Goal: Check status: Check status

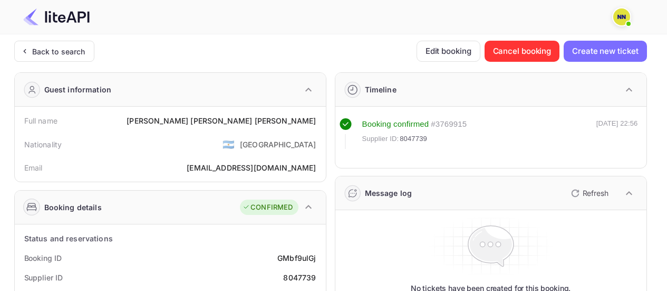
click at [74, 54] on div "Back to search" at bounding box center [58, 51] width 53 height 11
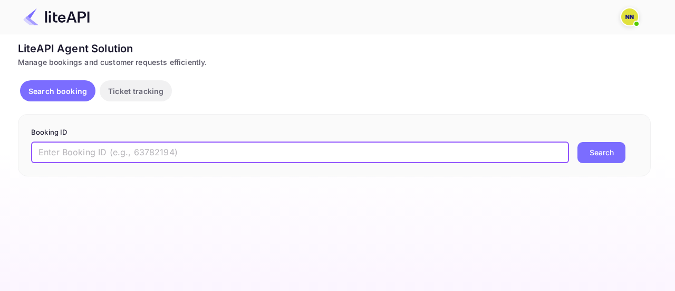
click at [191, 145] on input "text" at bounding box center [300, 152] width 538 height 21
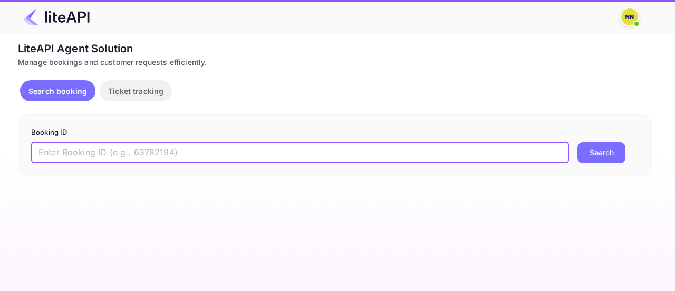
paste input "fsBO2FL0A"
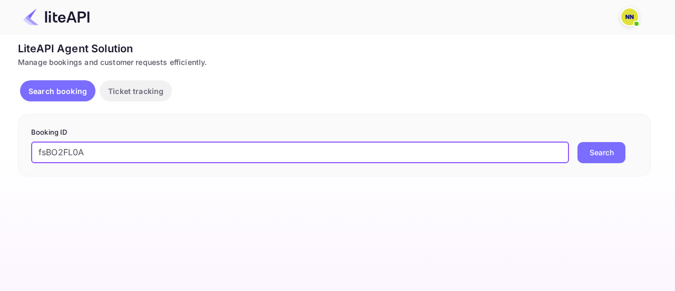
type input "fsBO2FL0A"
click at [577, 142] on button "Search" at bounding box center [601, 152] width 48 height 21
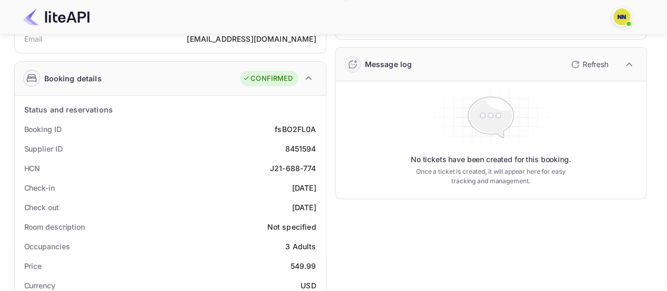
scroll to position [105, 0]
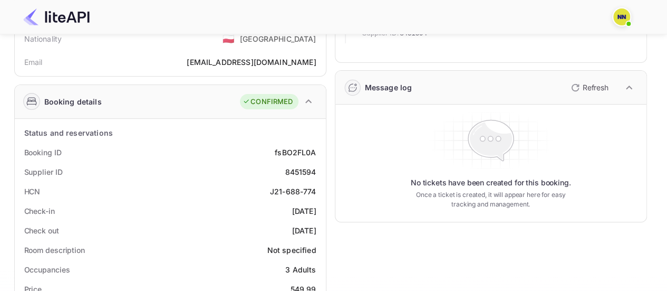
click at [311, 192] on div "J21-688-774" at bounding box center [293, 191] width 46 height 11
copy div "J21-688-774"
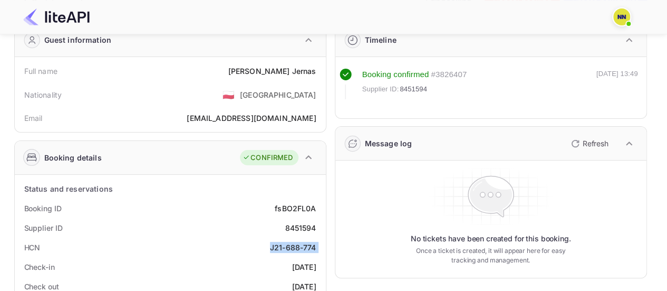
scroll to position [0, 0]
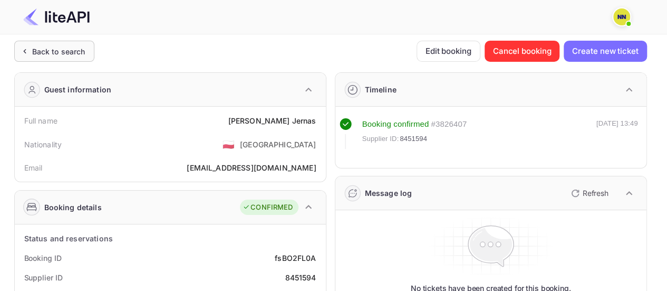
click at [66, 49] on div "Back to search" at bounding box center [58, 51] width 53 height 11
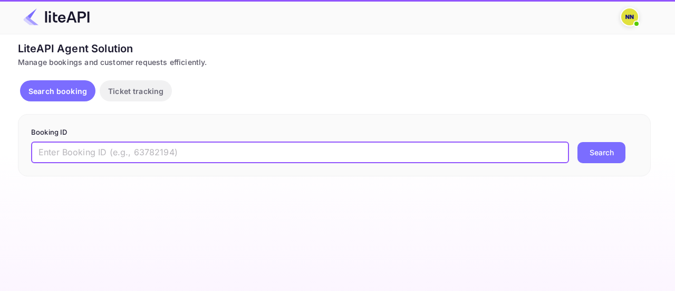
click at [140, 148] on input "text" at bounding box center [300, 152] width 538 height 21
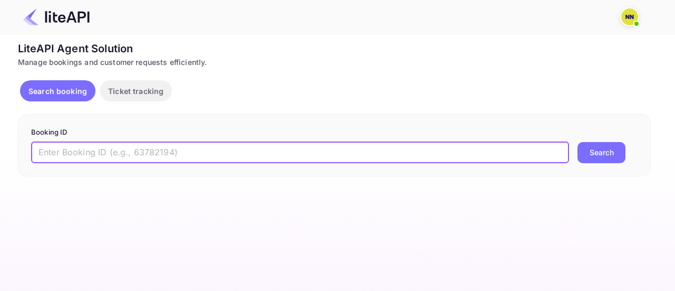
paste input "EnLLszTZ1"
type input "EnLLszTZ1"
click at [577, 142] on button "Search" at bounding box center [601, 152] width 48 height 21
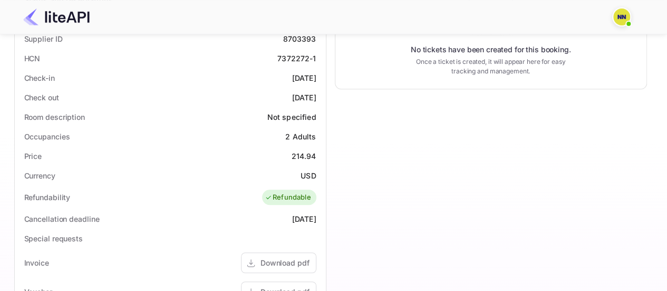
scroll to position [105, 0]
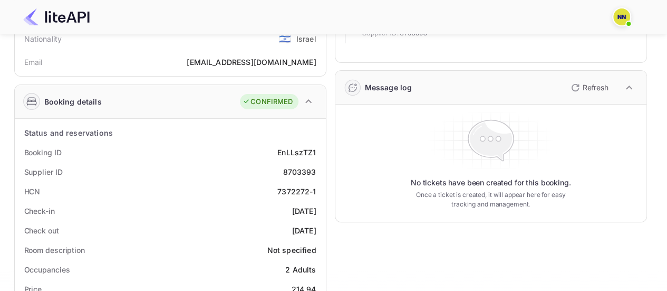
click at [301, 189] on div "7372272-1" at bounding box center [296, 191] width 38 height 11
copy div "7372272-1"
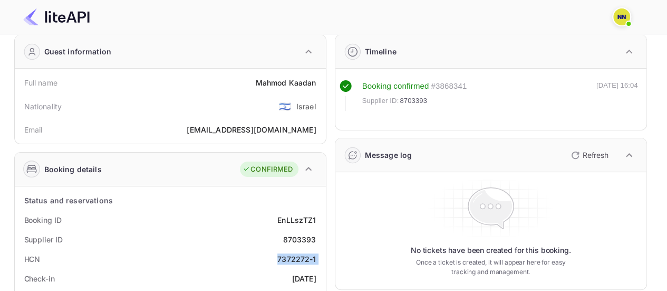
scroll to position [0, 0]
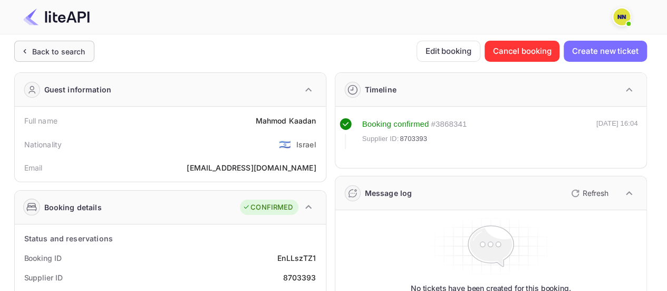
click at [68, 53] on div "Back to search" at bounding box center [58, 51] width 53 height 11
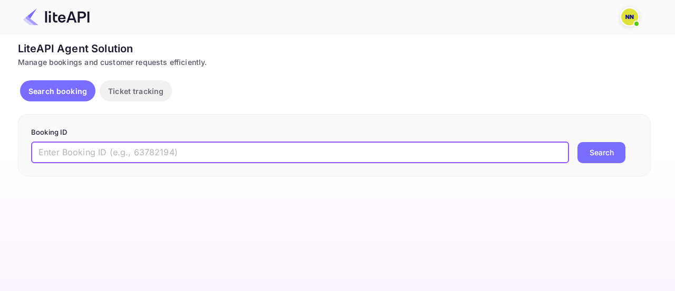
click at [145, 152] on input "text" at bounding box center [300, 152] width 538 height 21
paste input "GcxcrJ1qZ"
type input "GcxcrJ1qZ"
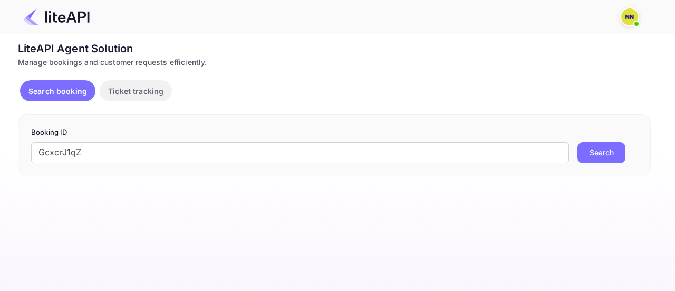
click at [607, 150] on button "Search" at bounding box center [601, 152] width 48 height 21
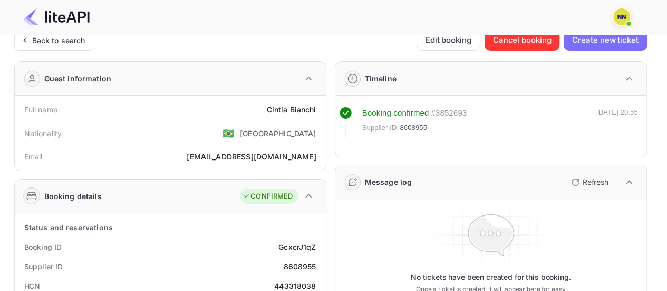
scroll to position [105, 0]
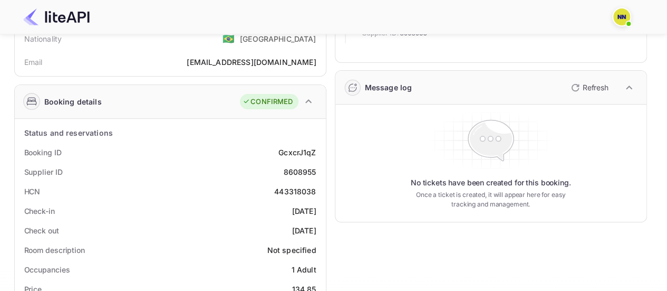
click at [303, 187] on div "443318038" at bounding box center [295, 191] width 42 height 11
copy div "443318038"
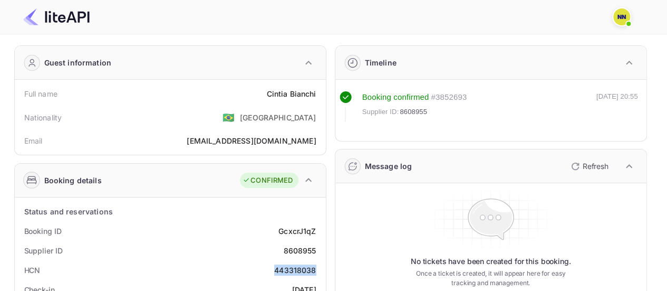
scroll to position [0, 0]
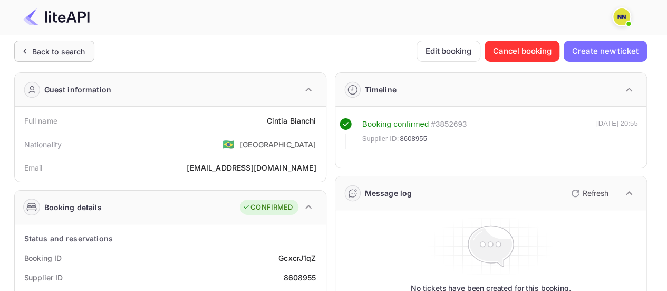
click at [71, 45] on div "Back to search" at bounding box center [54, 51] width 80 height 21
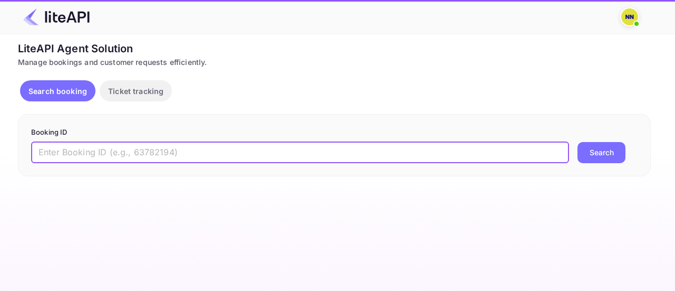
click at [154, 152] on input "text" at bounding box center [300, 152] width 538 height 21
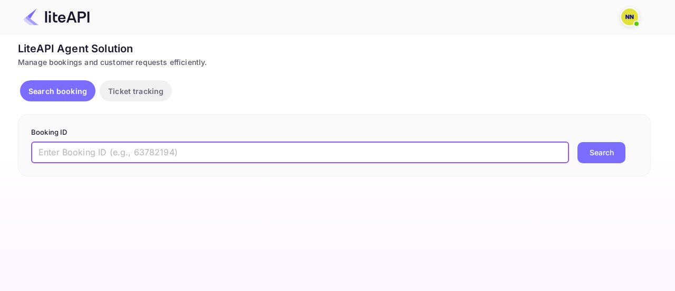
paste input "chL2mWooP"
type input "chL2mWooP"
click at [577, 142] on button "Search" at bounding box center [601, 152] width 48 height 21
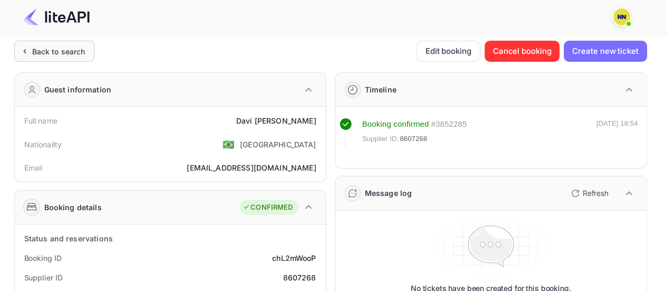
click at [51, 43] on div "Back to search" at bounding box center [54, 51] width 80 height 21
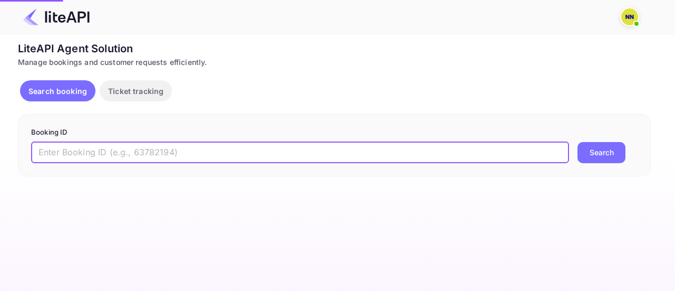
click at [111, 144] on input "text" at bounding box center [300, 152] width 538 height 21
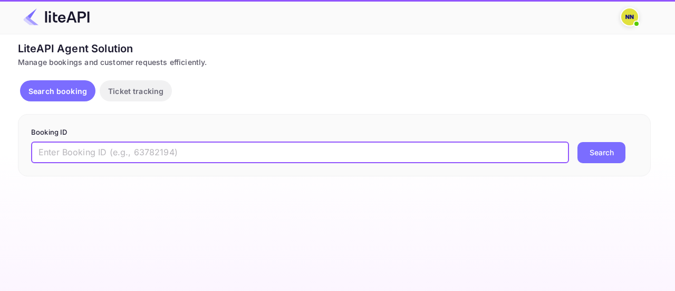
paste input "pOdMciyY0"
type input "pOdMciyY0"
click at [577, 142] on button "Search" at bounding box center [601, 152] width 48 height 21
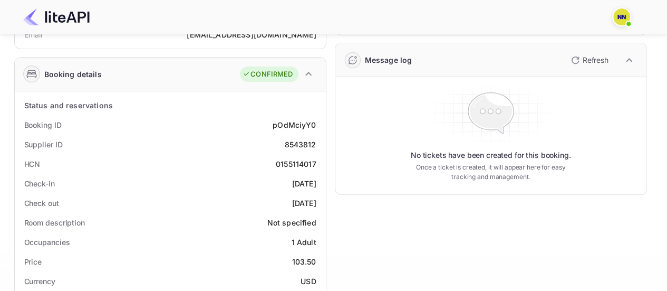
scroll to position [158, 0]
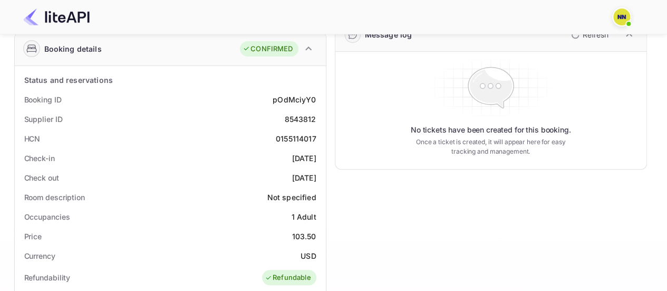
click at [298, 137] on div "0155114017" at bounding box center [296, 138] width 41 height 11
copy div "0155114017"
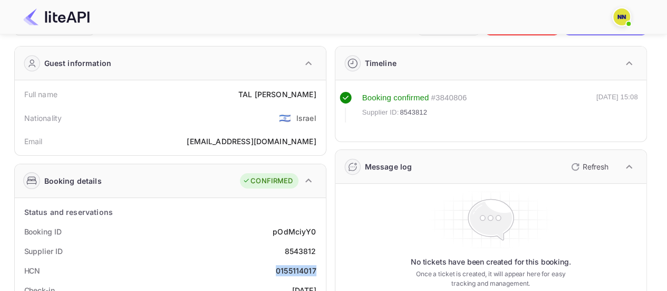
scroll to position [0, 0]
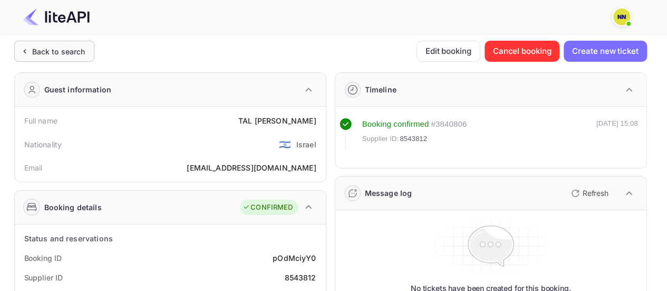
click at [72, 52] on div "Back to search" at bounding box center [58, 51] width 53 height 11
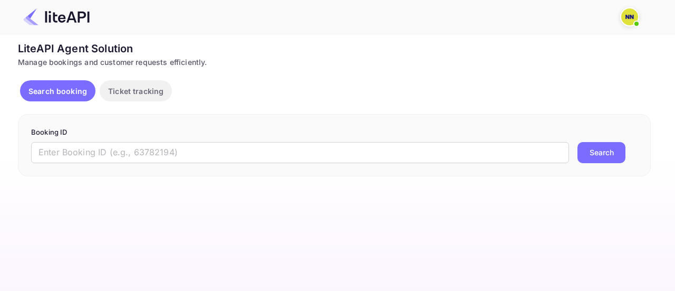
click at [256, 141] on form "Booking ID ​ Search" at bounding box center [334, 145] width 606 height 36
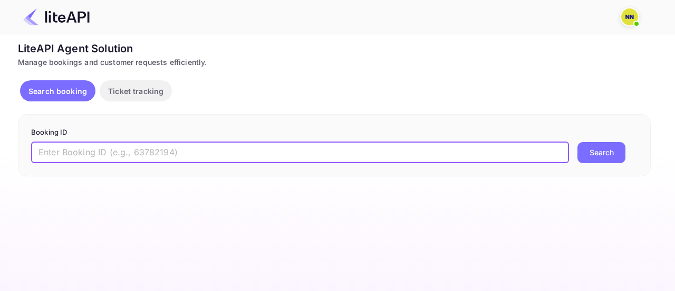
click at [250, 151] on input "text" at bounding box center [300, 152] width 538 height 21
paste input "Lm0zbdLfZ"
type input "Lm0zbdLfZ"
click at [577, 142] on button "Search" at bounding box center [601, 152] width 48 height 21
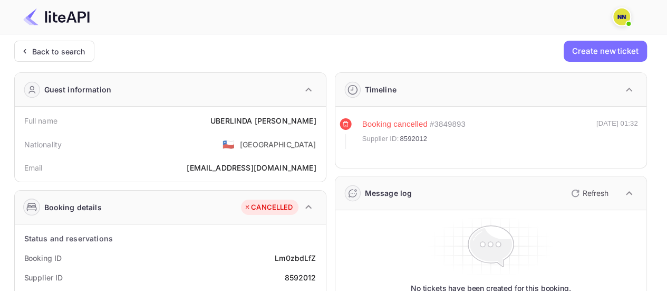
drag, startPoint x: 80, startPoint y: 47, endPoint x: 143, endPoint y: 68, distance: 66.2
click at [80, 46] on div "Back to search" at bounding box center [58, 51] width 53 height 11
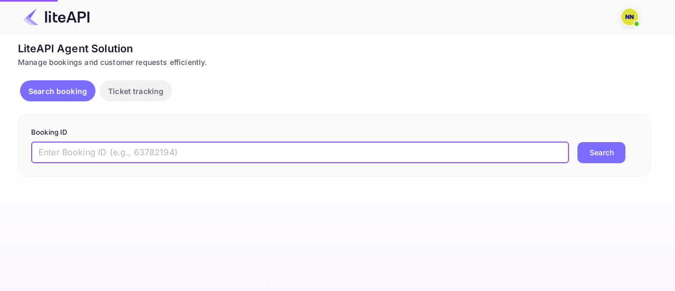
click at [99, 143] on input "text" at bounding box center [300, 152] width 538 height 21
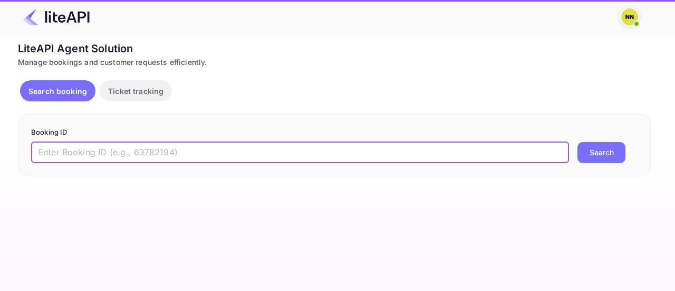
paste input "t775S91LS"
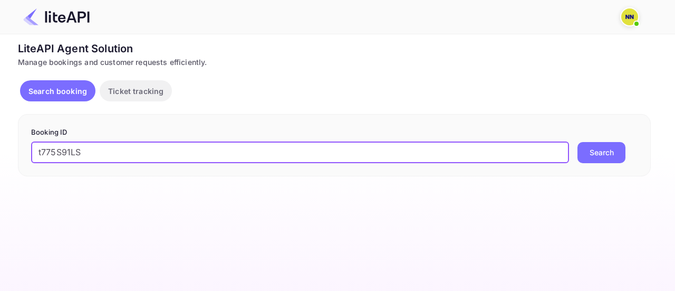
type input "t775S91LS"
click at [577, 142] on button "Search" at bounding box center [601, 152] width 48 height 21
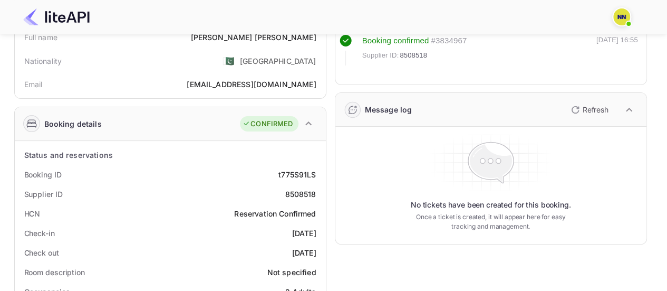
scroll to position [105, 0]
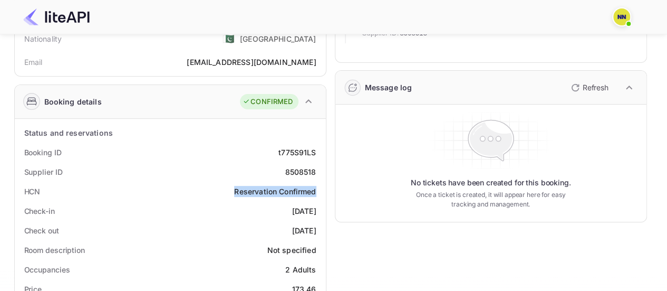
drag, startPoint x: 232, startPoint y: 187, endPoint x: 317, endPoint y: 194, distance: 85.7
click at [317, 194] on div "HCN Reservation Confirmed" at bounding box center [170, 191] width 303 height 20
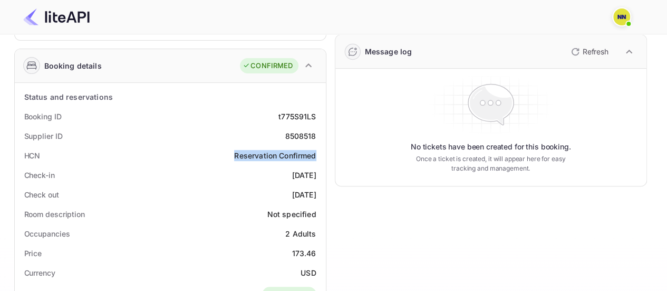
scroll to position [264, 0]
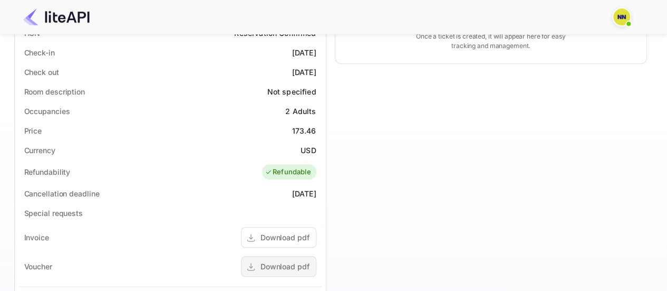
click at [310, 260] on div "Download pdf" at bounding box center [278, 266] width 75 height 21
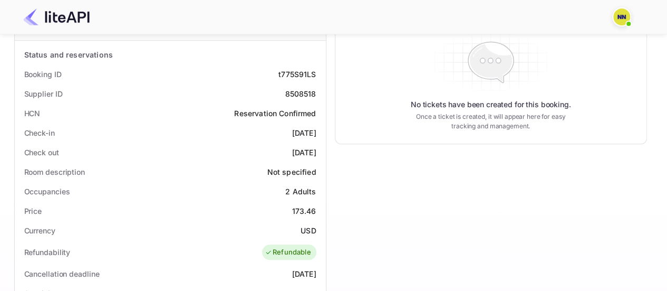
scroll to position [105, 0]
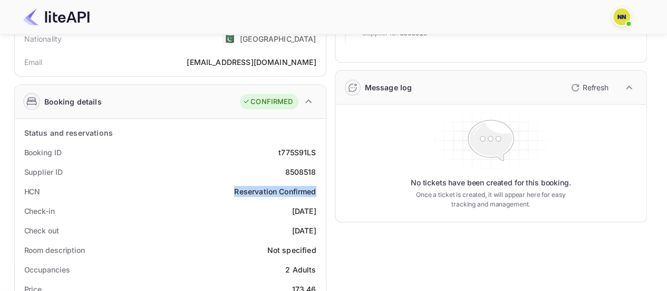
drag, startPoint x: 235, startPoint y: 187, endPoint x: 315, endPoint y: 194, distance: 81.0
click at [315, 194] on div "Reservation Confirmed" at bounding box center [275, 191] width 82 height 11
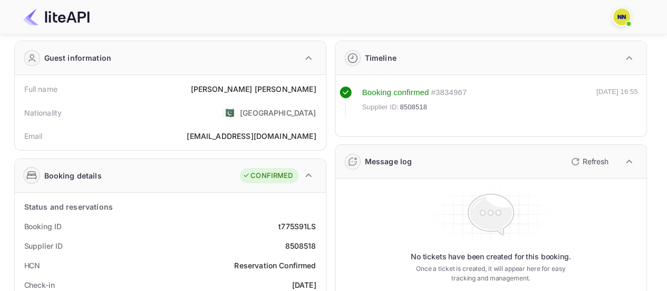
scroll to position [0, 0]
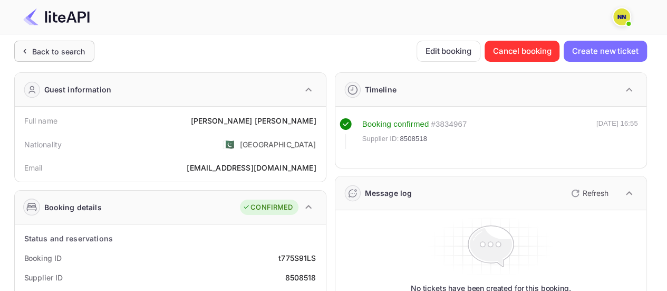
click at [77, 44] on div "Back to search" at bounding box center [54, 51] width 80 height 21
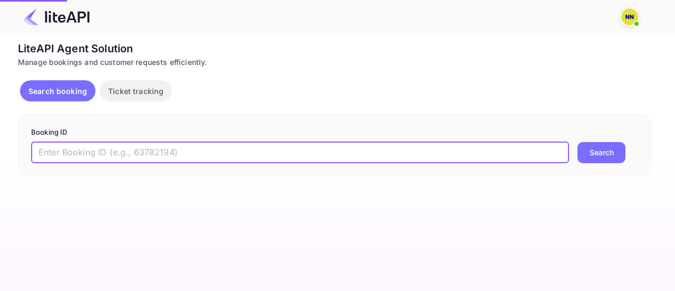
click at [176, 150] on input "text" at bounding box center [300, 152] width 538 height 21
paste input "zzmkA-POX"
type input "zzmkA-POX"
click at [577, 142] on button "Search" at bounding box center [601, 152] width 48 height 21
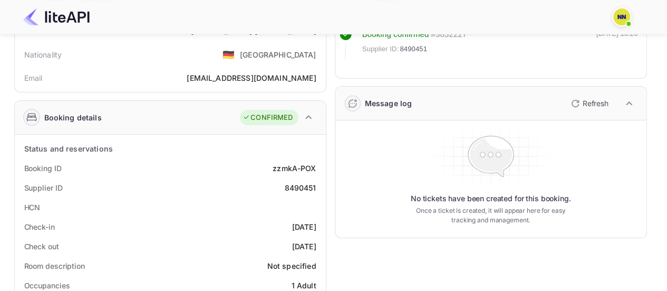
scroll to position [211, 0]
